Goal: Transaction & Acquisition: Purchase product/service

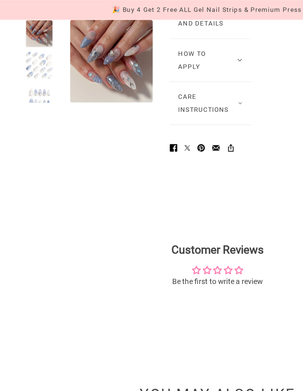
scroll to position [675, 0]
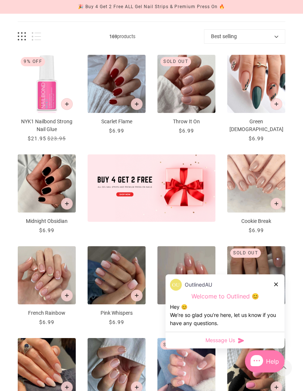
scroll to position [112, 0]
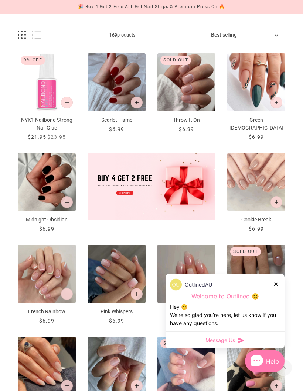
click at [278, 286] on icon at bounding box center [277, 284] width 4 height 4
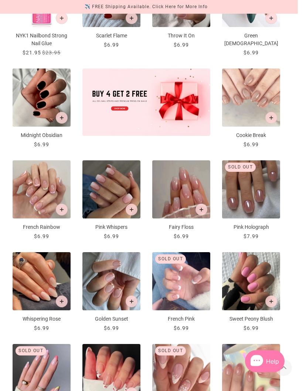
scroll to position [198, 5]
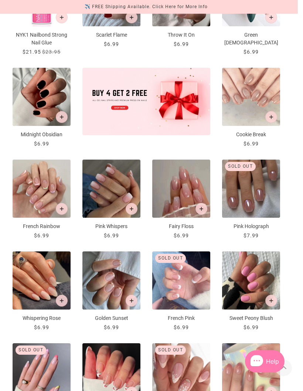
click at [202, 209] on icon "Add to cart" at bounding box center [202, 209] width 4 height 4
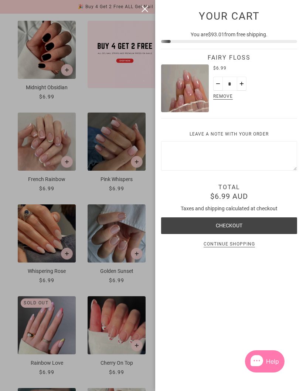
scroll to position [12, 0]
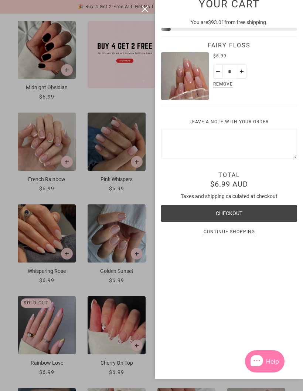
click at [130, 194] on div at bounding box center [151, 195] width 303 height 391
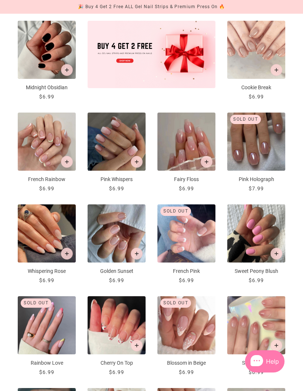
scroll to position [245, 0]
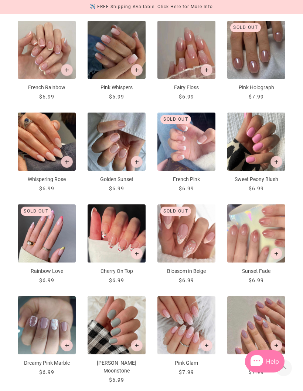
click at [136, 258] on button "Add to cart" at bounding box center [137, 254] width 12 height 12
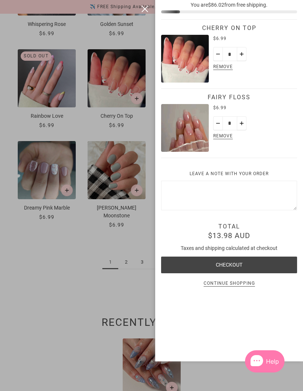
scroll to position [0, 0]
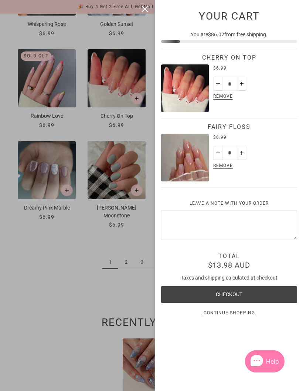
click at [129, 264] on div at bounding box center [151, 195] width 303 height 391
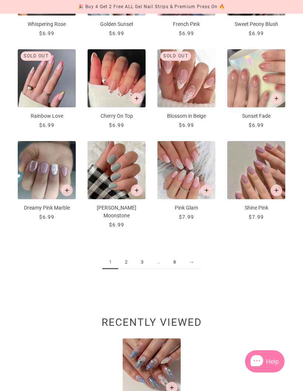
scroll to position [492, 0]
click at [128, 258] on link "2" at bounding box center [126, 262] width 16 height 14
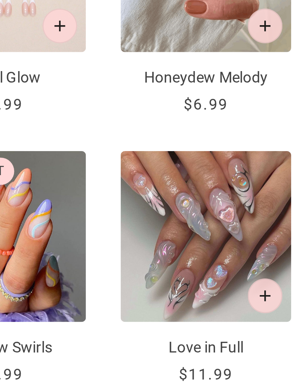
scroll to position [410, 0]
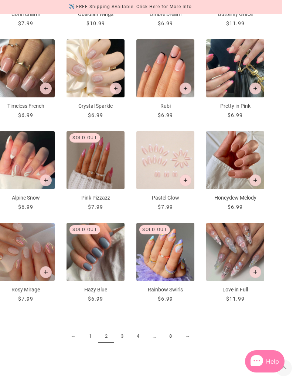
click at [118, 335] on link "3" at bounding box center [122, 336] width 16 height 14
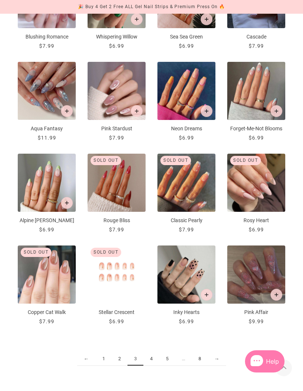
scroll to position [380, 0]
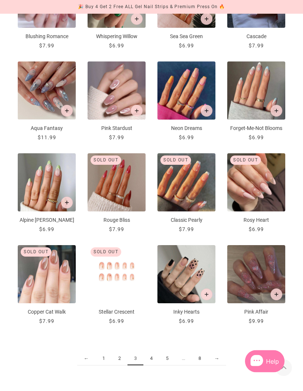
click at [151, 358] on link "4" at bounding box center [152, 359] width 16 height 14
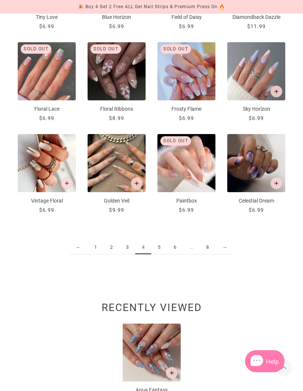
scroll to position [485, 0]
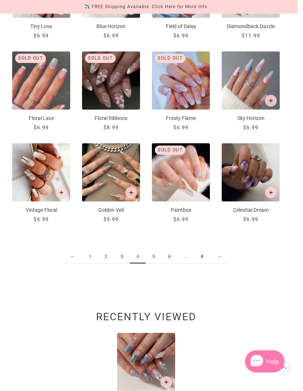
click at [153, 257] on link "5" at bounding box center [154, 257] width 16 height 14
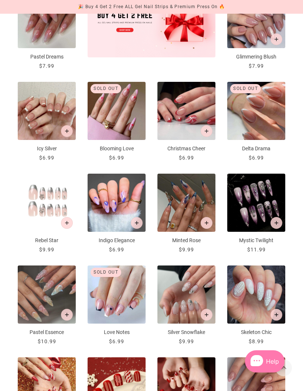
scroll to position [271, 0]
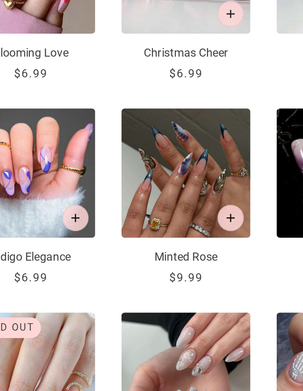
click at [201, 214] on button "Add to cart" at bounding box center [207, 220] width 12 height 12
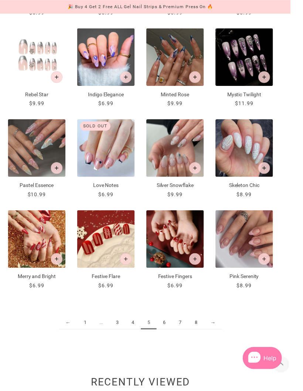
scroll to position [415, 11]
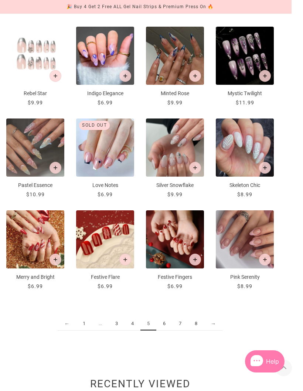
click at [161, 324] on link "6" at bounding box center [165, 324] width 16 height 14
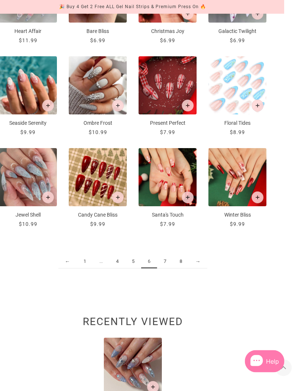
scroll to position [477, 19]
click at [163, 263] on link "7" at bounding box center [165, 262] width 16 height 14
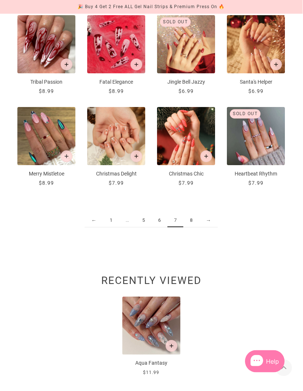
scroll to position [518, 0]
click at [195, 218] on link "8" at bounding box center [192, 221] width 16 height 14
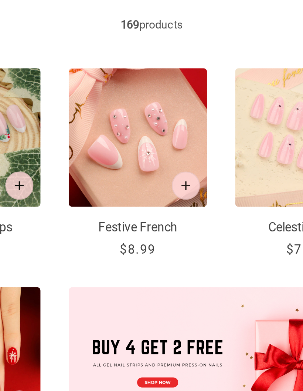
scroll to position [77, 0]
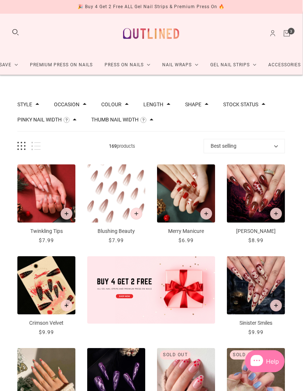
scroll to position [0, 0]
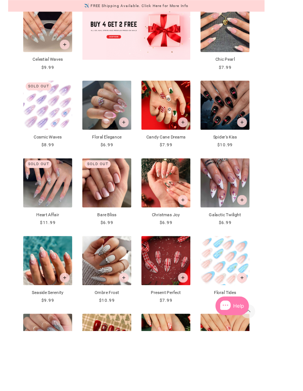
scroll to position [270, 31]
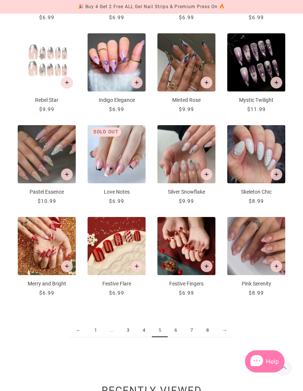
scroll to position [408, 0]
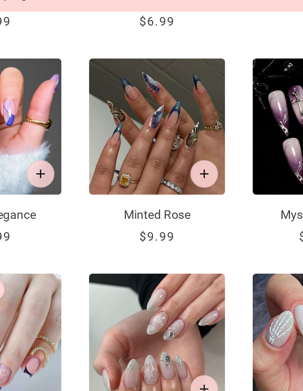
click at [201, 77] on button "Add to cart" at bounding box center [207, 83] width 12 height 12
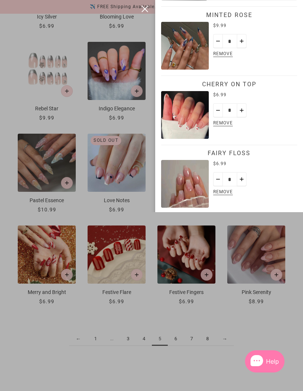
scroll to position [48, 0]
click at [217, 103] on button "Minus" at bounding box center [219, 110] width 10 height 14
click at [227, 119] on span "Remove" at bounding box center [223, 123] width 23 height 9
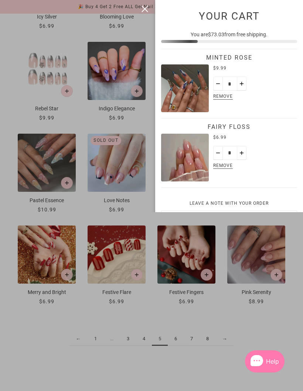
click at [133, 210] on div at bounding box center [151, 195] width 303 height 391
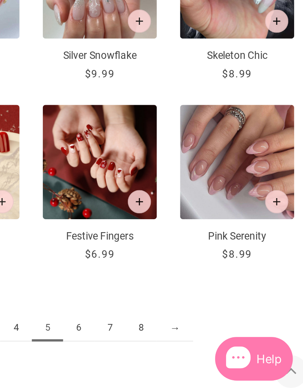
scroll to position [488, 0]
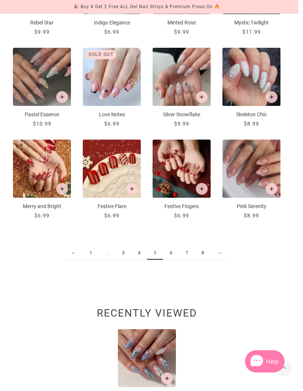
click at [139, 255] on link "4" at bounding box center [139, 253] width 16 height 14
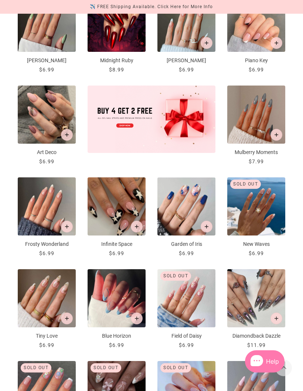
scroll to position [186, 1]
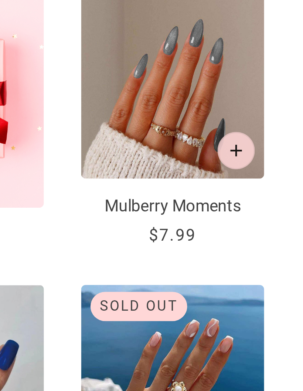
click at [226, 72] on img "Mulberry Moments" at bounding box center [255, 101] width 58 height 58
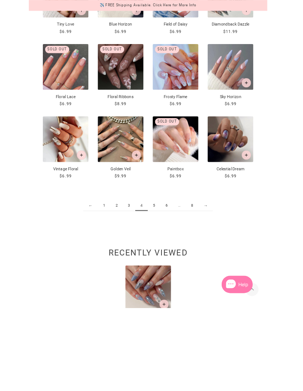
scroll to position [504, 0]
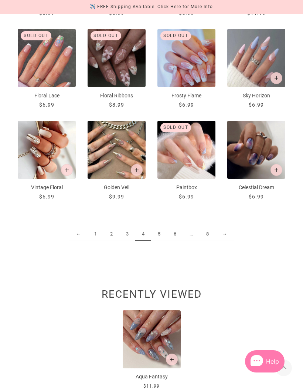
click at [162, 231] on link "5" at bounding box center [159, 234] width 16 height 14
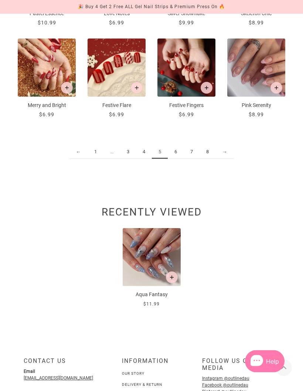
scroll to position [585, 0]
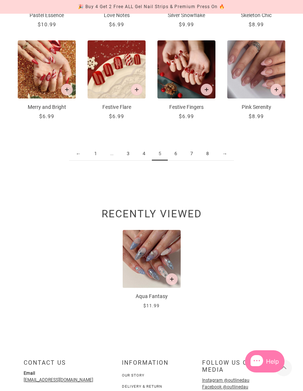
click at [131, 154] on link "3" at bounding box center [128, 154] width 16 height 14
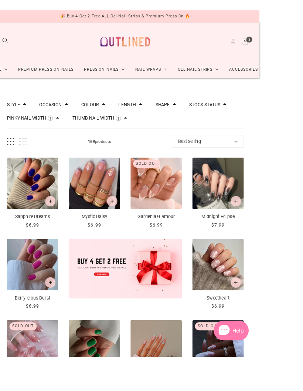
scroll to position [3, 43]
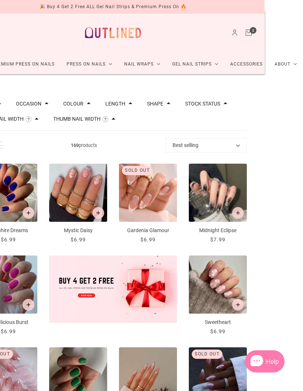
click at [246, 36] on icon "Cart" at bounding box center [249, 33] width 6 height 6
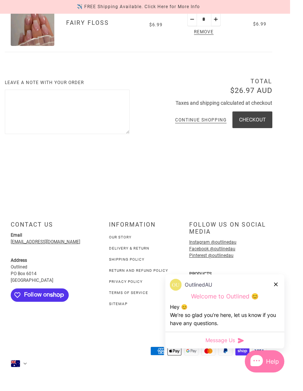
scroll to position [240, 14]
click at [278, 282] on div at bounding box center [277, 284] width 4 height 8
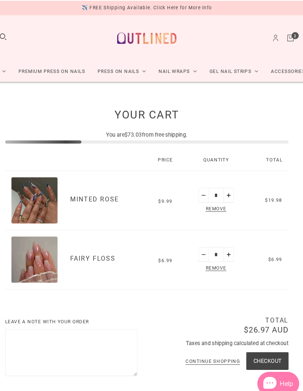
scroll to position [0, 0]
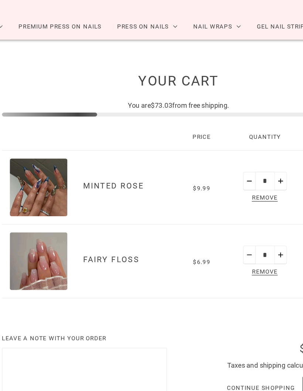
click at [162, 186] on span "$9.99" at bounding box center [168, 188] width 13 height 5
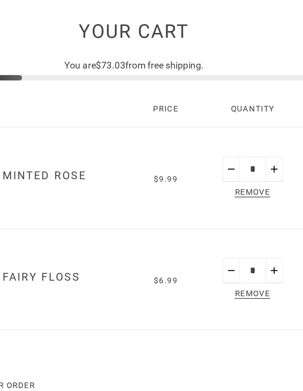
click at [201, 177] on button "Minus" at bounding box center [206, 184] width 10 height 14
click at [224, 177] on button "Plus" at bounding box center [229, 184] width 10 height 14
type input "*"
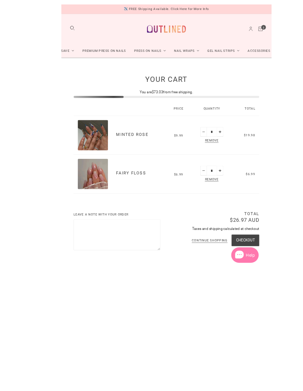
scroll to position [52, 0]
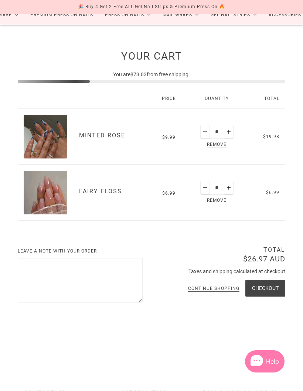
click at [202, 131] on button "Minus" at bounding box center [206, 132] width 10 height 14
type input "*"
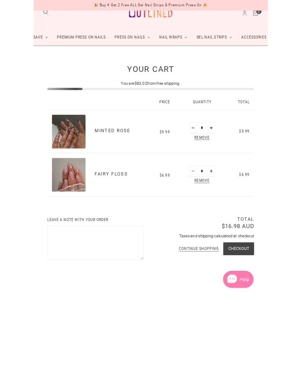
scroll to position [71, 0]
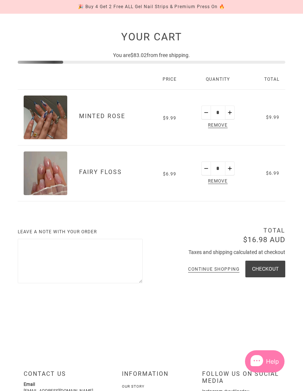
click at [262, 261] on button "Checkout" at bounding box center [266, 269] width 40 height 17
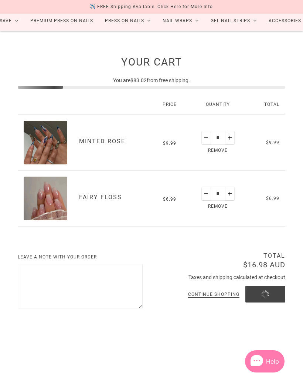
click at [51, 144] on img "Minted Rose" at bounding box center [46, 143] width 44 height 44
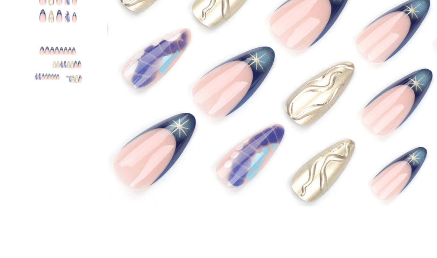
click at [29, 38] on div at bounding box center [30, 26] width 24 height 24
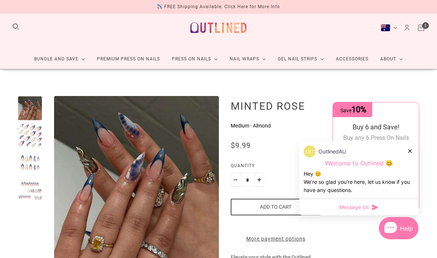
scroll to position [3, 0]
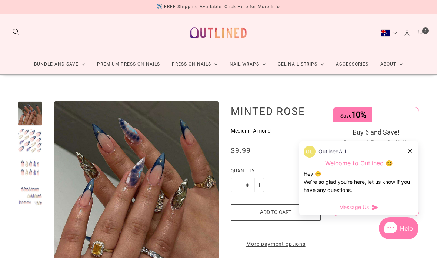
click at [303, 147] on div at bounding box center [410, 151] width 4 height 8
